Goal: Transaction & Acquisition: Purchase product/service

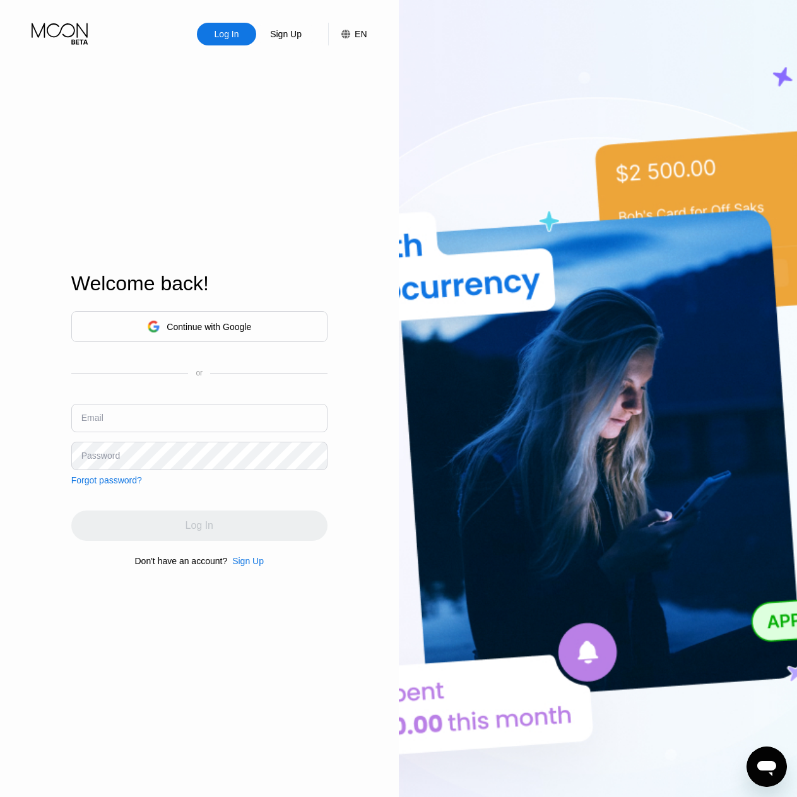
click at [221, 327] on div "Continue with Google" at bounding box center [209, 327] width 85 height 10
click at [223, 37] on div "Log In" at bounding box center [226, 34] width 27 height 13
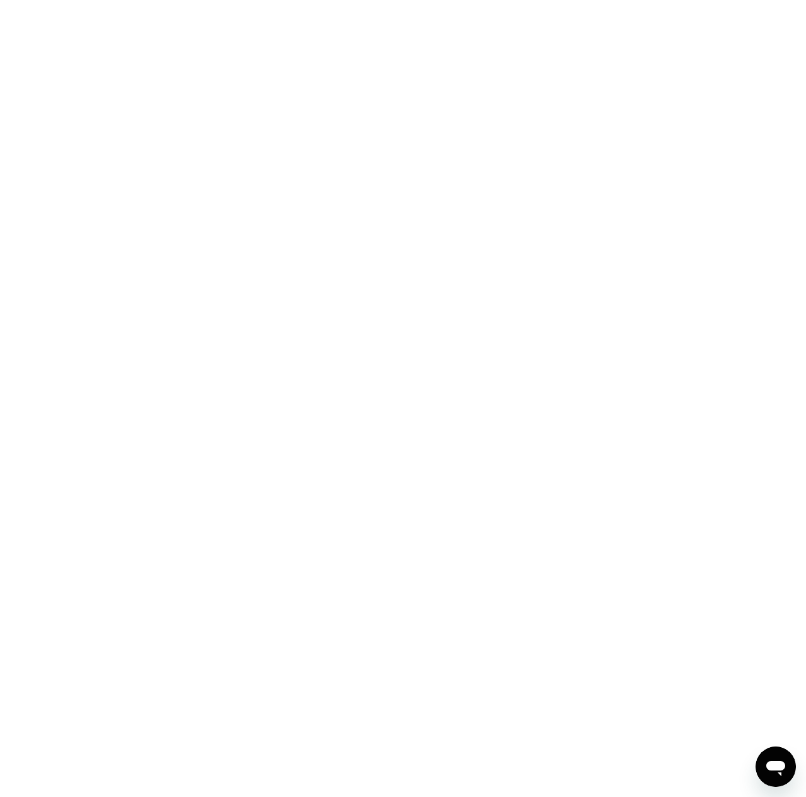
click at [264, 235] on div at bounding box center [403, 398] width 806 height 797
click at [215, 253] on div at bounding box center [403, 398] width 806 height 797
click at [154, 146] on div at bounding box center [403, 398] width 806 height 797
click at [537, 79] on div at bounding box center [403, 398] width 806 height 797
drag, startPoint x: 544, startPoint y: 73, endPoint x: 552, endPoint y: 70, distance: 8.6
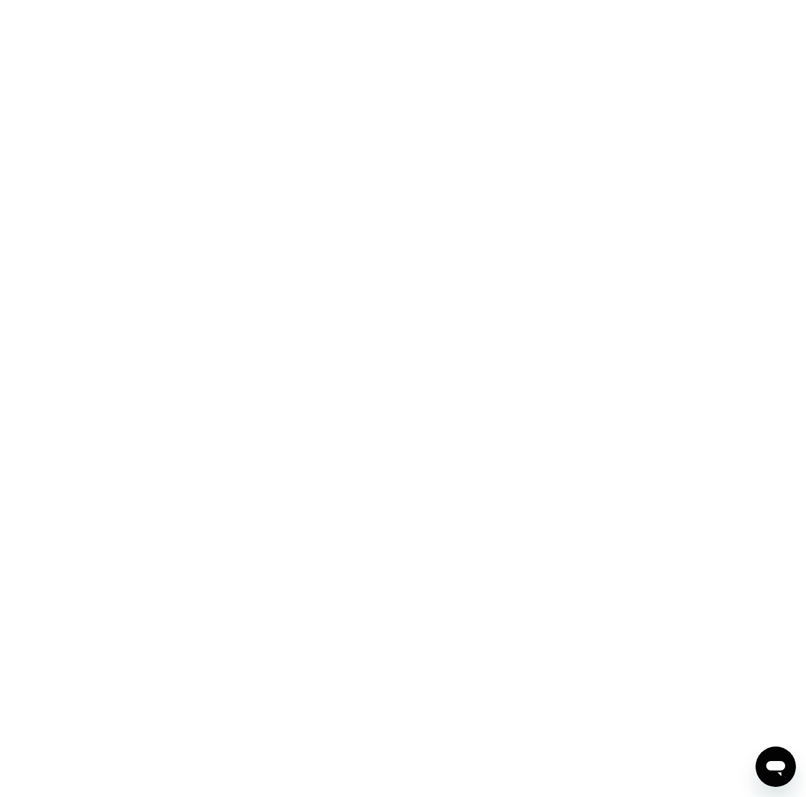
click at [544, 73] on div at bounding box center [403, 398] width 806 height 797
drag, startPoint x: 580, startPoint y: 64, endPoint x: 665, endPoint y: 54, distance: 85.2
click at [592, 66] on div at bounding box center [403, 398] width 806 height 797
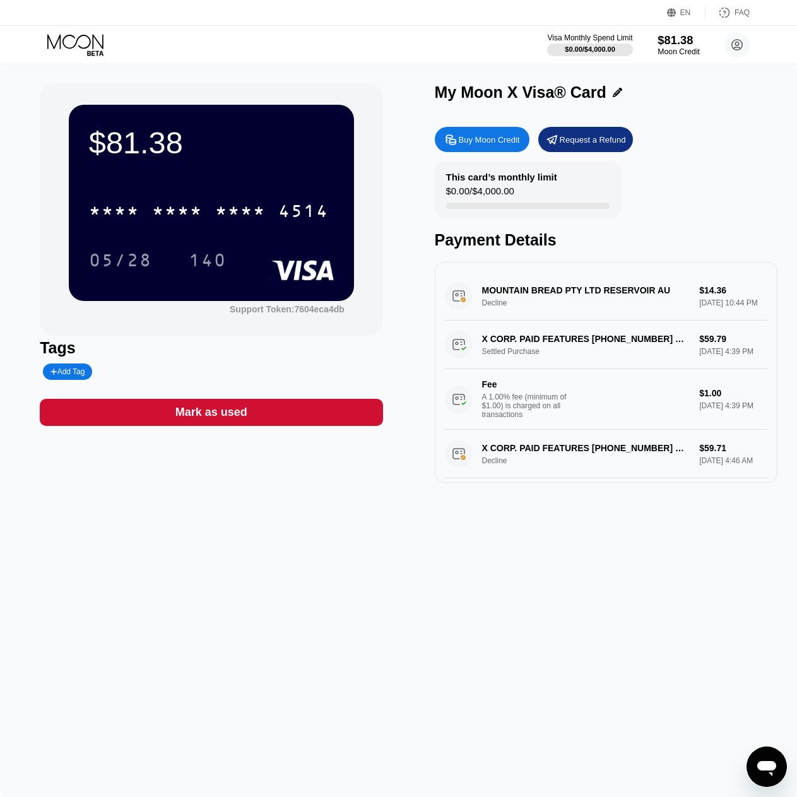
click at [664, 49] on div "Moon Credit" at bounding box center [678, 51] width 42 height 9
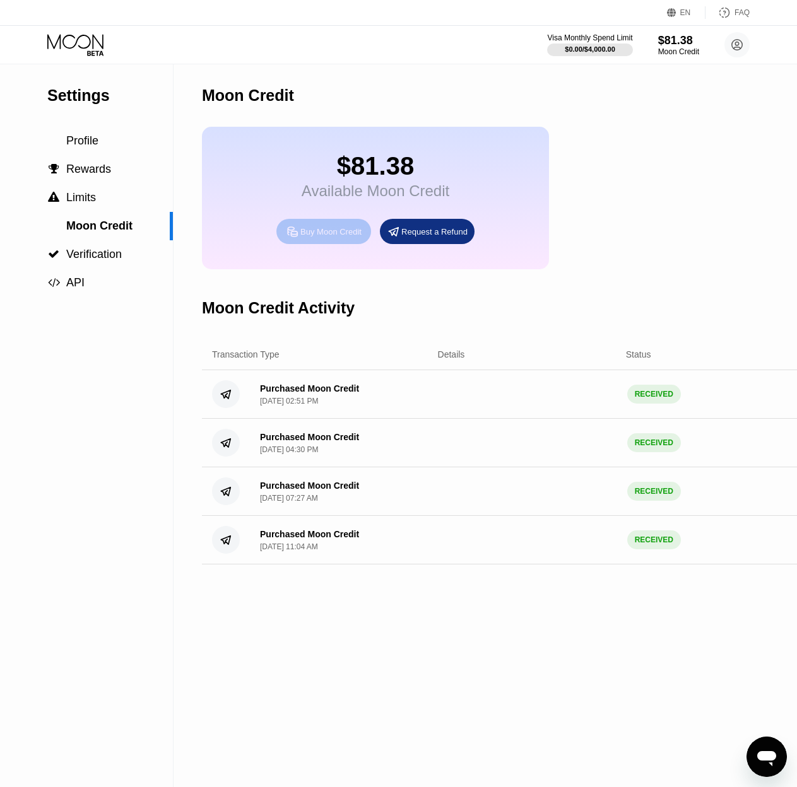
click at [342, 237] on div "Buy Moon Credit" at bounding box center [330, 231] width 61 height 11
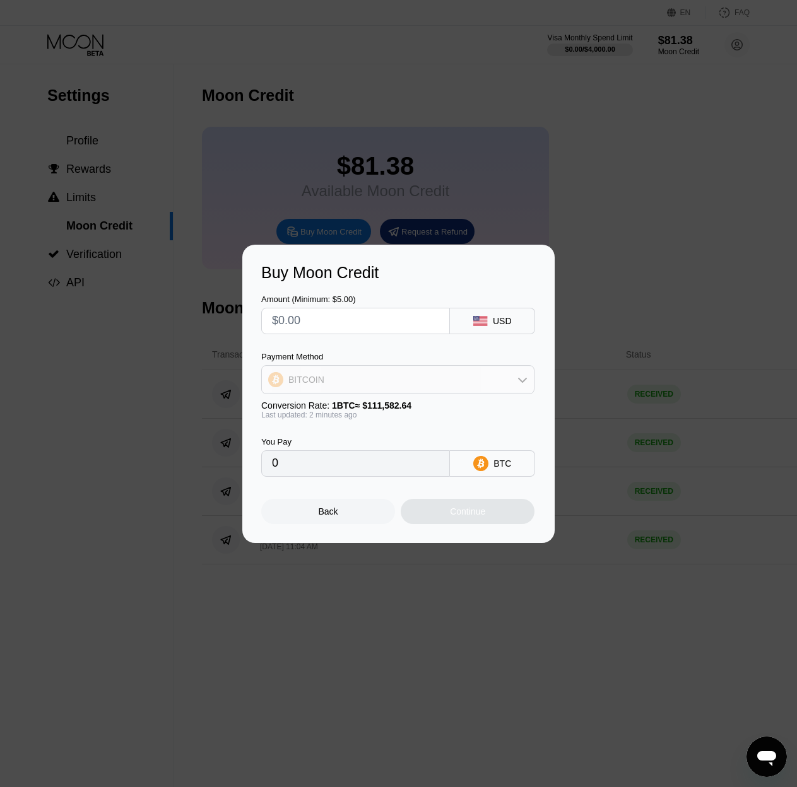
click at [406, 380] on div "BITCOIN" at bounding box center [398, 379] width 272 height 25
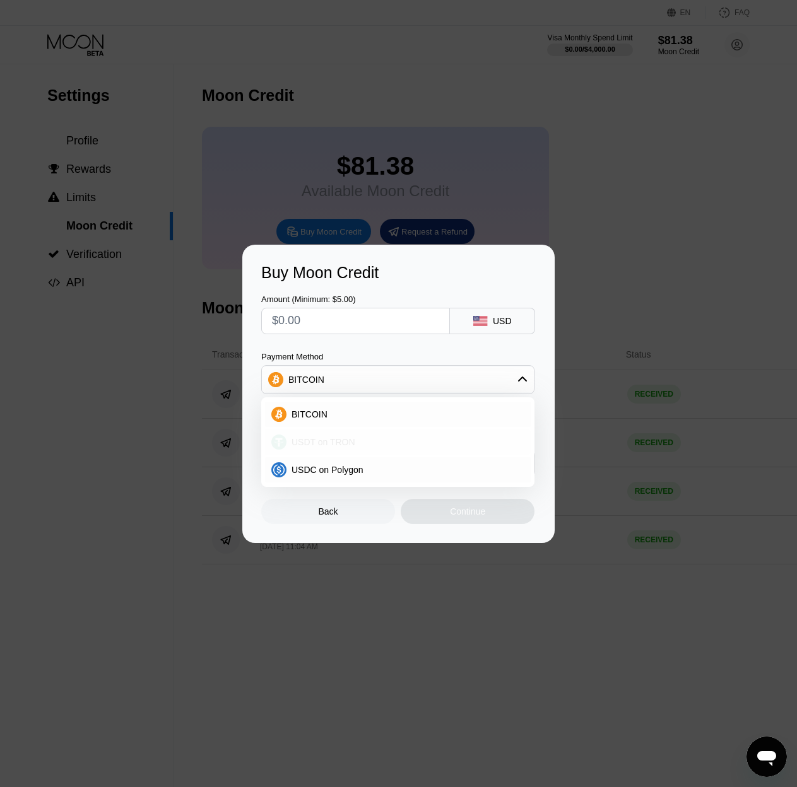
click at [347, 443] on span "USDT on TRON" at bounding box center [323, 442] width 64 height 10
type input "0.00"
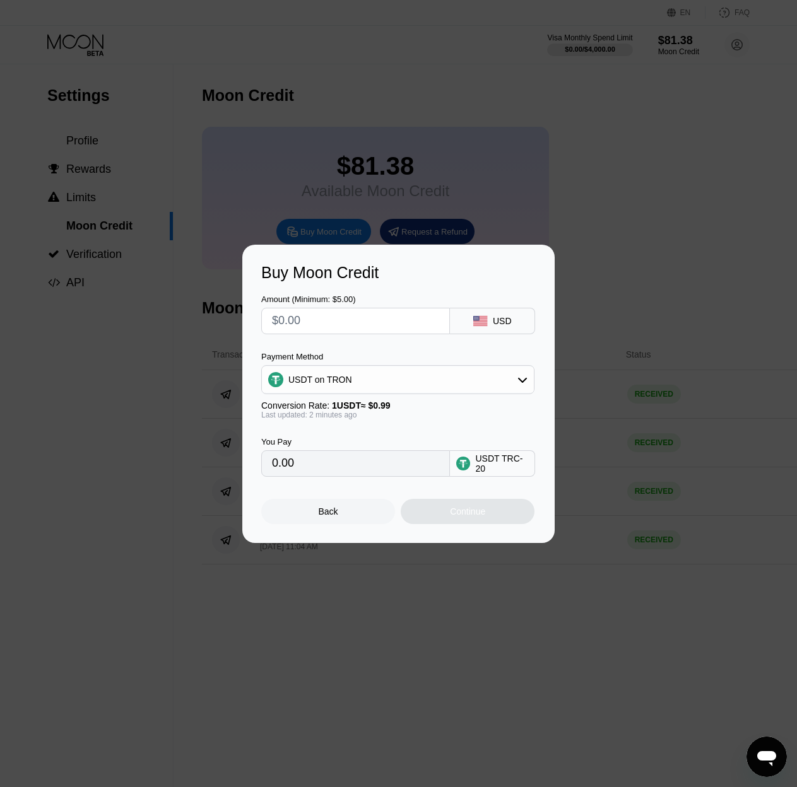
click at [374, 476] on input "0.00" at bounding box center [355, 463] width 167 height 25
click at [325, 327] on input "text" at bounding box center [355, 320] width 167 height 25
type input "$6"
type input "6.06"
type input "$60"
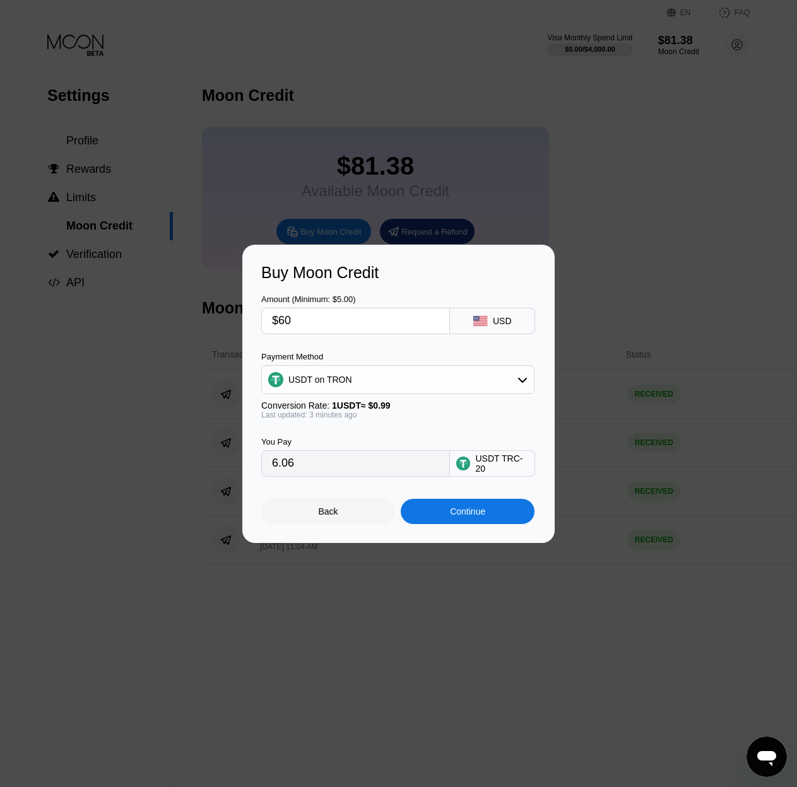
type input "60.61"
type input "$60"
click at [459, 516] on div "Continue" at bounding box center [467, 511] width 35 height 10
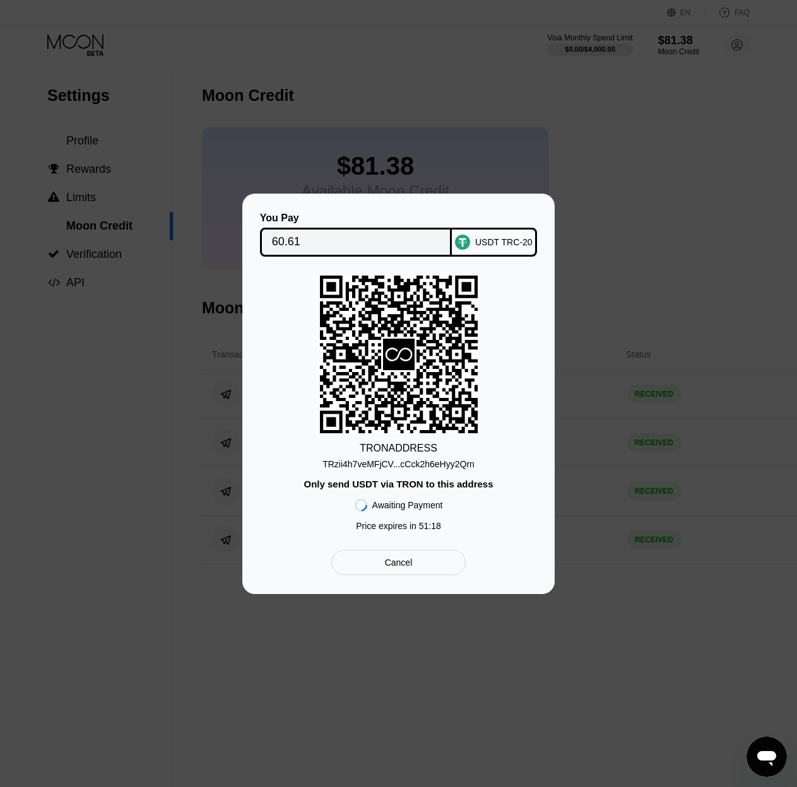
click at [287, 389] on div "TRON ADDRESS TRzii4h7veMFjCV...cCck2h6eHyy2Qrn Only send USDT via TRON to this …" at bounding box center [398, 407] width 274 height 262
click at [295, 395] on div "TRON ADDRESS TRzii4h7veMFjCV...cCck2h6eHyy2Qrn Only send USDT via TRON to this …" at bounding box center [398, 407] width 274 height 262
click at [266, 378] on div "TRON ADDRESS TRzii4h7veMFjCV...cCck2h6eHyy2Qrn Only send USDT via TRON to this …" at bounding box center [398, 407] width 274 height 262
click at [291, 470] on div "TRON ADDRESS TRzii4h7veMFjCV...cCck2h6eHyy2Qrn Only send USDT via TRON to this …" at bounding box center [398, 407] width 274 height 262
click at [329, 525] on div "TRON ADDRESS TRzii4h7veMFjCV...cCck2h6eHyy2Qrn Only send USDT via TRON to this …" at bounding box center [398, 407] width 274 height 262
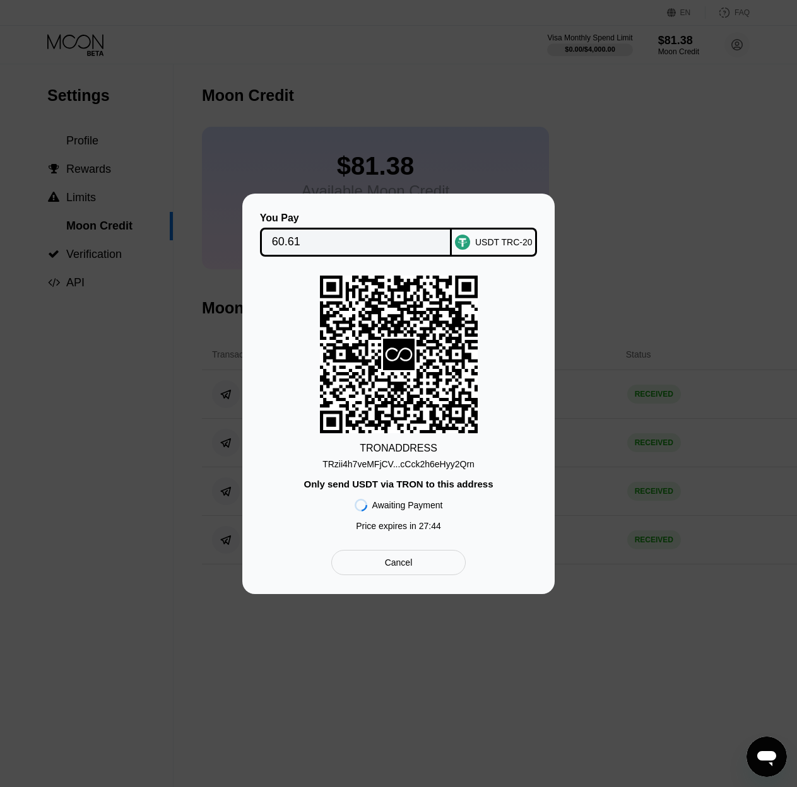
click at [301, 441] on div "TRON ADDRESS TRzii4h7veMFjCV...cCck2h6eHyy2Qrn Only send USDT via TRON to this …" at bounding box center [398, 407] width 274 height 262
click at [518, 420] on div "TRON ADDRESS TRzii4h7veMFjCV...cCck2h6eHyy2Qrn Only send USDT via TRON to this …" at bounding box center [398, 407] width 274 height 262
click at [286, 347] on div "TRON ADDRESS TRzii4h7veMFjCV...cCck2h6eHyy2Qrn Only send USDT via TRON to this …" at bounding box center [398, 407] width 274 height 262
click at [389, 337] on rect at bounding box center [398, 354] width 35 height 35
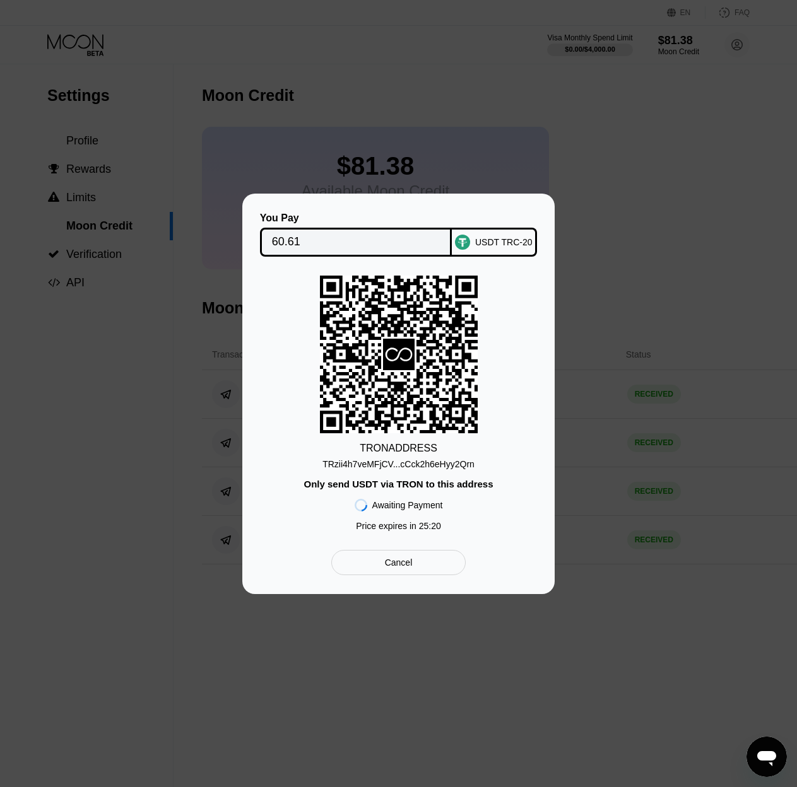
click at [124, 383] on div "You Pay 60.61 USDT TRC-20 TRON ADDRESS TRzii4h7veMFjCV...cCck2h6eHyy2Qrn Only s…" at bounding box center [398, 394] width 797 height 401
click at [759, 749] on icon "Открыть окно обмена сообщениями" at bounding box center [766, 757] width 23 height 23
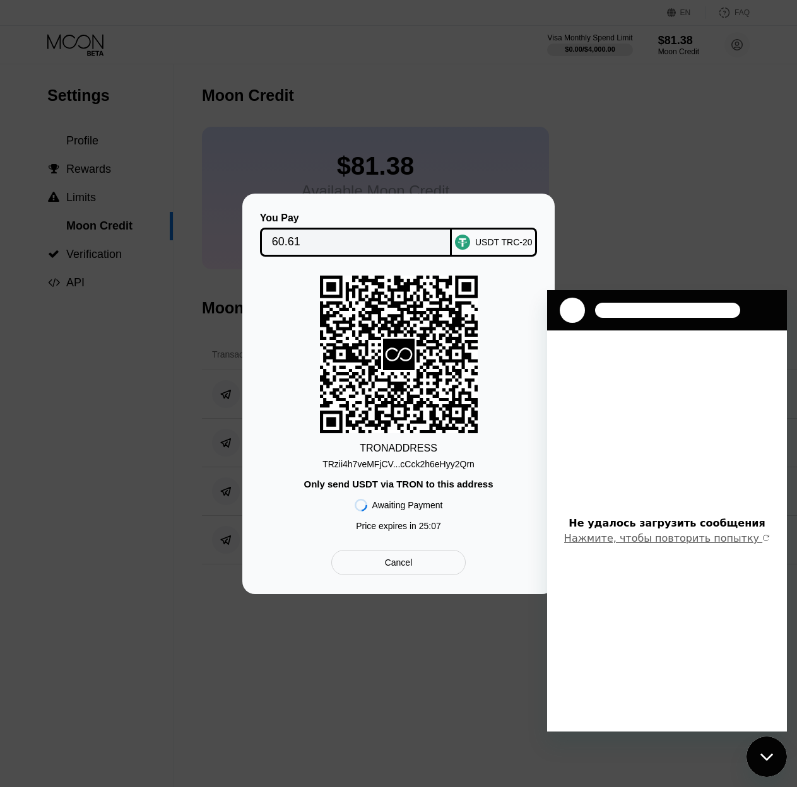
click at [629, 542] on button "Нажмите, чтобы повторить попытку" at bounding box center [667, 538] width 206 height 13
click at [365, 644] on div at bounding box center [403, 398] width 806 height 797
click at [368, 677] on div at bounding box center [403, 398] width 806 height 797
click at [723, 250] on div "You Pay 60.61 USDT TRC-20 TRON ADDRESS TRzii4h7veMFjCV...cCck2h6eHyy2Qrn Only s…" at bounding box center [398, 394] width 797 height 401
click at [264, 402] on div "TRON ADDRESS TRzii4h7veMFjCV...cCck2h6eHyy2Qrn Only send USDT via TRON to this …" at bounding box center [398, 407] width 274 height 262
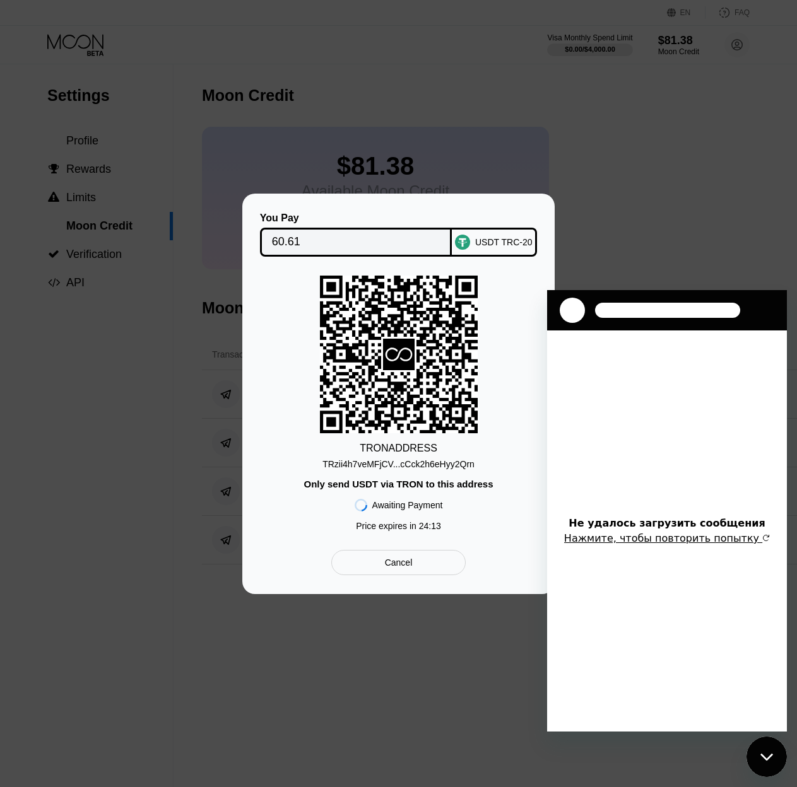
click at [308, 324] on div "TRON ADDRESS TRzii4h7veMFjCV...cCck2h6eHyy2Qrn Only send USDT via TRON to this …" at bounding box center [398, 407] width 274 height 262
click at [320, 364] on icon at bounding box center [399, 355] width 158 height 158
click at [148, 372] on div "You Pay 60.61 USDT TRC-20 TRON ADDRESS TRzii4h7veMFjCV...cCck2h6eHyy2Qrn Only s…" at bounding box center [398, 394] width 797 height 401
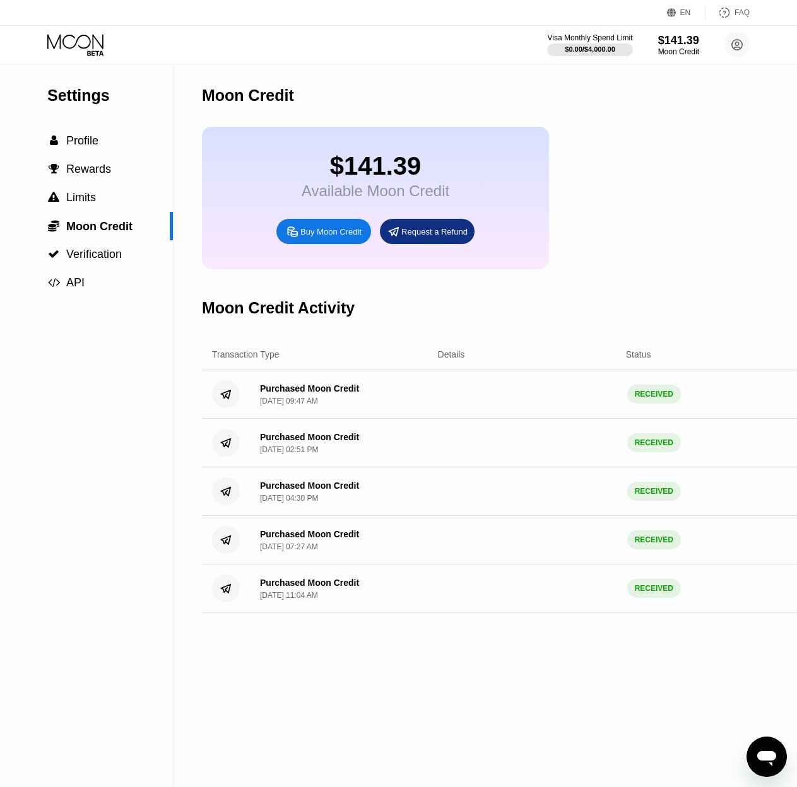
click at [367, 188] on div "$141.39 Available Moon Credit" at bounding box center [375, 176] width 148 height 48
click at [679, 50] on div "Moon Credit" at bounding box center [678, 51] width 42 height 9
click at [662, 52] on div "Moon Credit" at bounding box center [678, 51] width 42 height 9
click at [360, 191] on div "Available Moon Credit" at bounding box center [375, 191] width 148 height 18
click at [87, 145] on span "Profile" at bounding box center [82, 140] width 32 height 13
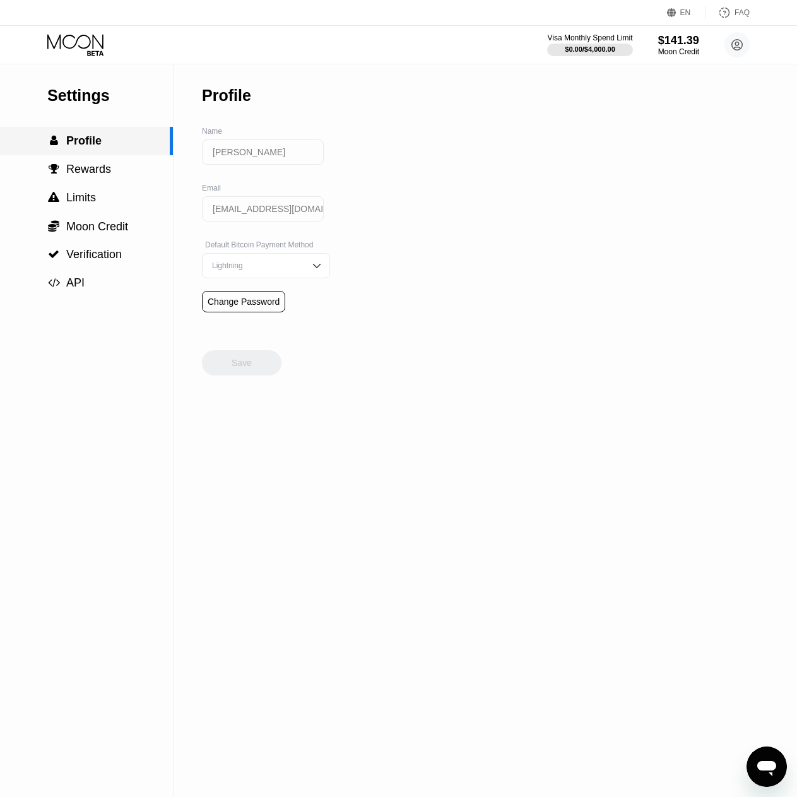
click at [89, 144] on span "Profile" at bounding box center [83, 140] width 35 height 13
click at [90, 45] on icon at bounding box center [75, 41] width 56 height 15
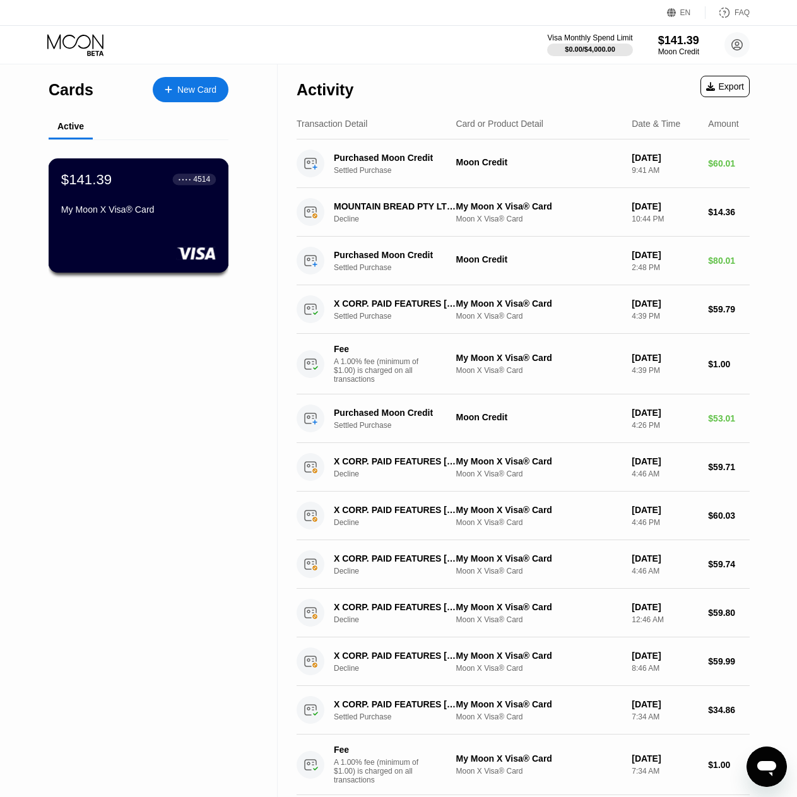
click at [116, 214] on div "My Moon X Visa® Card" at bounding box center [138, 209] width 155 height 10
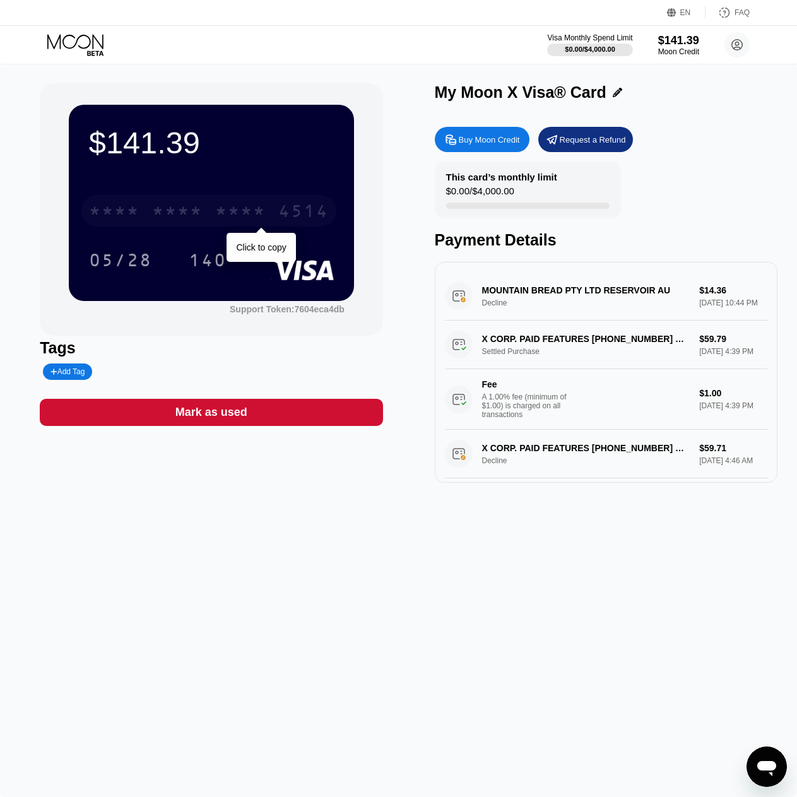
click at [213, 216] on div "* * * * * * * * * * * * 4514" at bounding box center [208, 211] width 255 height 32
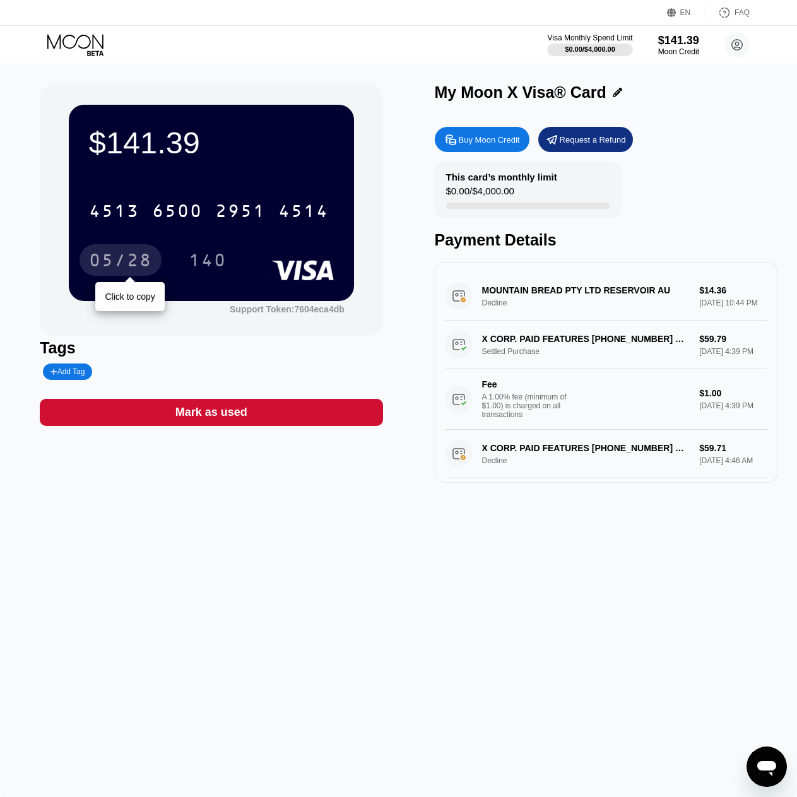
click at [143, 259] on div "05/28" at bounding box center [120, 262] width 63 height 20
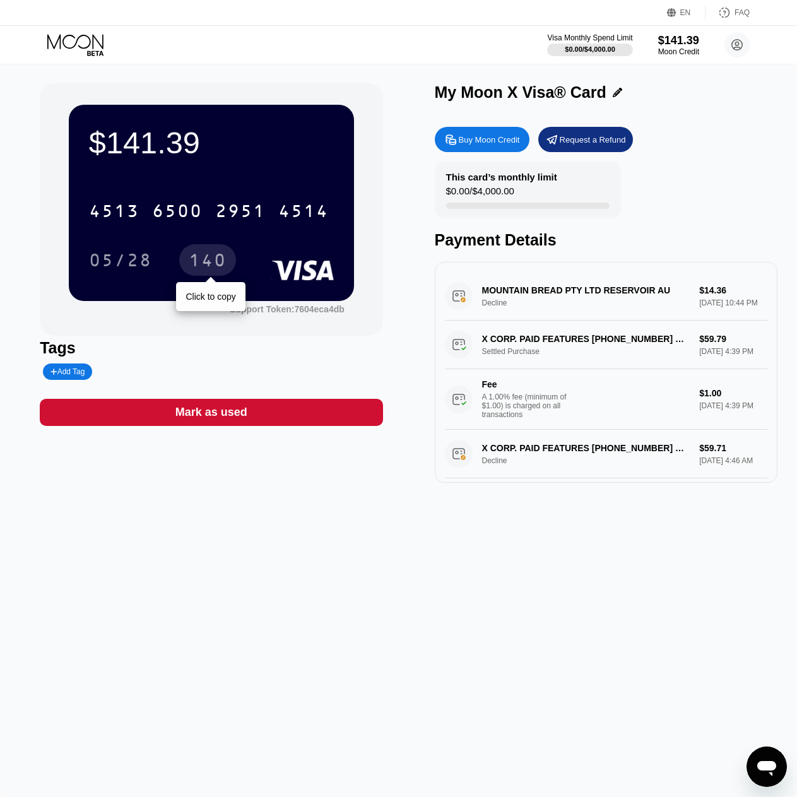
click at [211, 264] on div "140" at bounding box center [208, 262] width 38 height 20
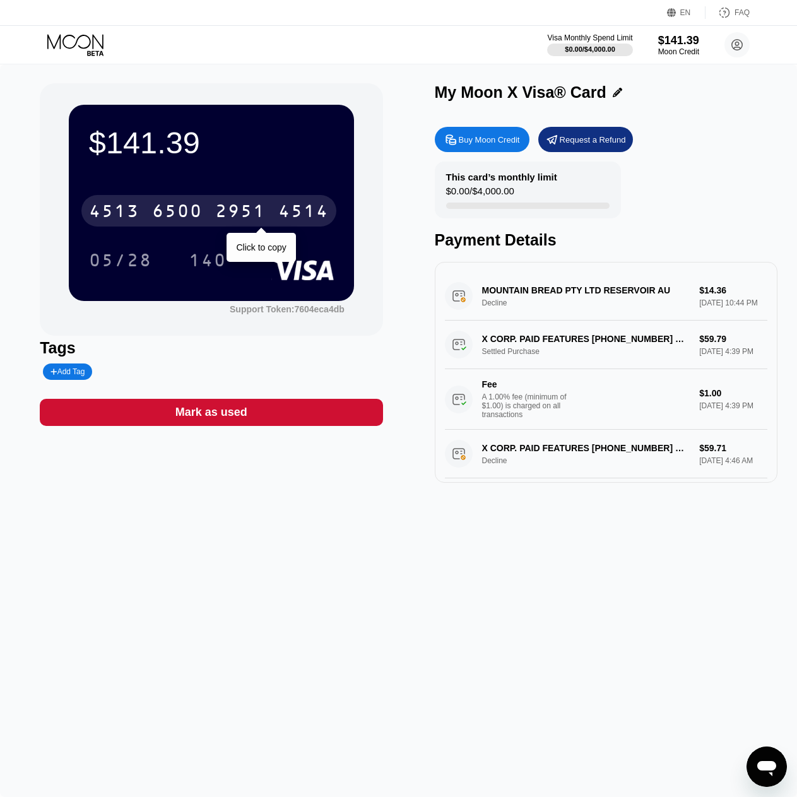
click at [223, 212] on div "2951" at bounding box center [240, 212] width 50 height 20
drag, startPoint x: 122, startPoint y: 262, endPoint x: 141, endPoint y: 257, distance: 20.0
click at [121, 262] on div "05/28" at bounding box center [120, 262] width 63 height 20
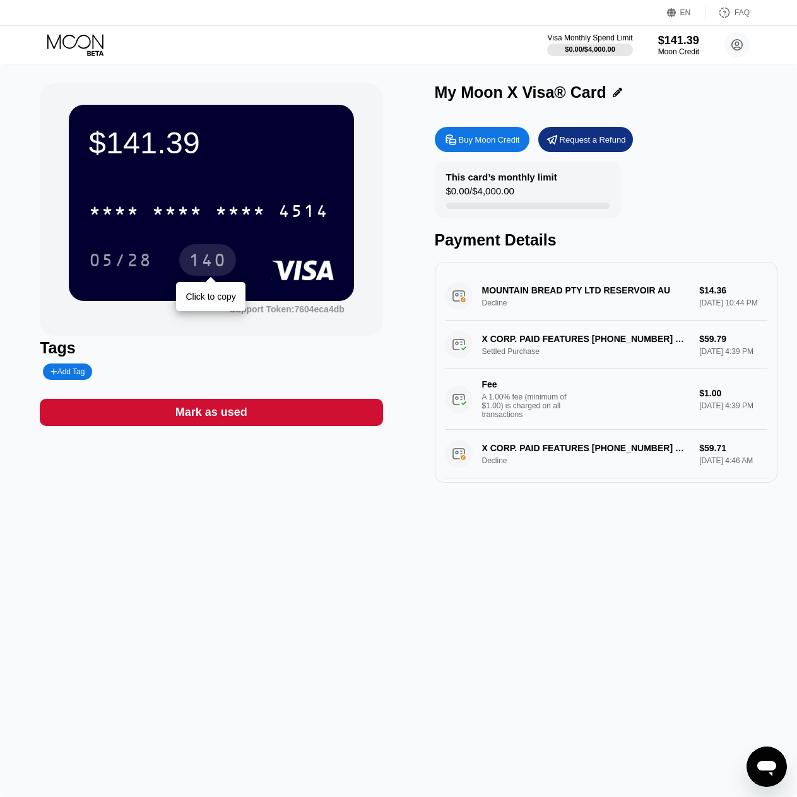
click at [206, 265] on div "140" at bounding box center [208, 262] width 38 height 20
